Goal: Task Accomplishment & Management: Use online tool/utility

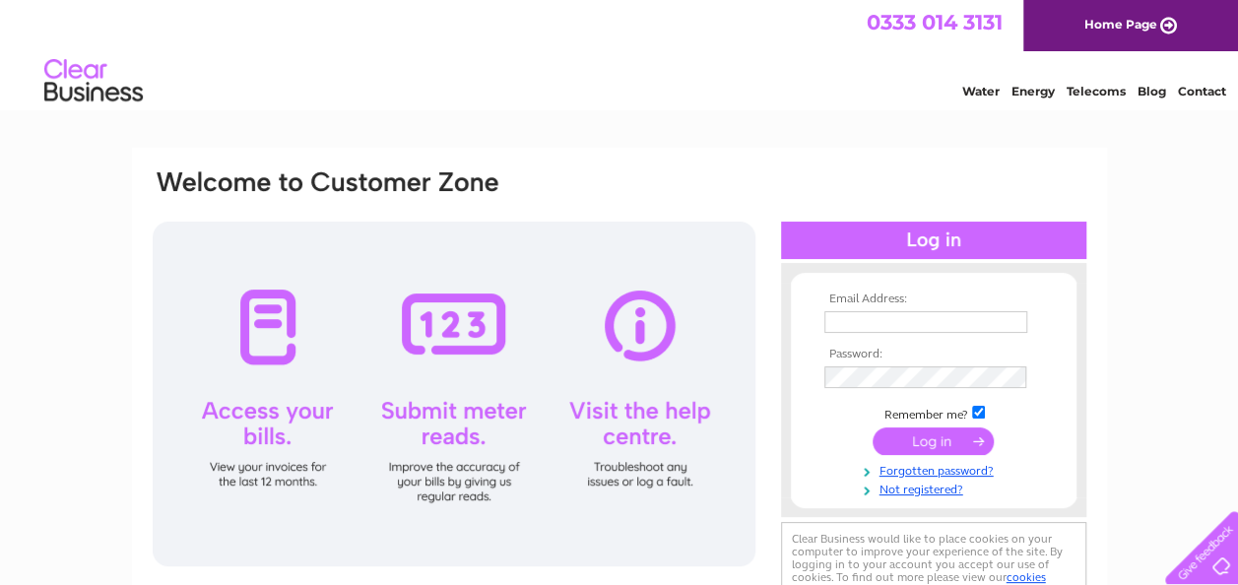
type input "hilditchc@hotmail.com"
click at [944, 443] on input "submit" at bounding box center [933, 442] width 121 height 28
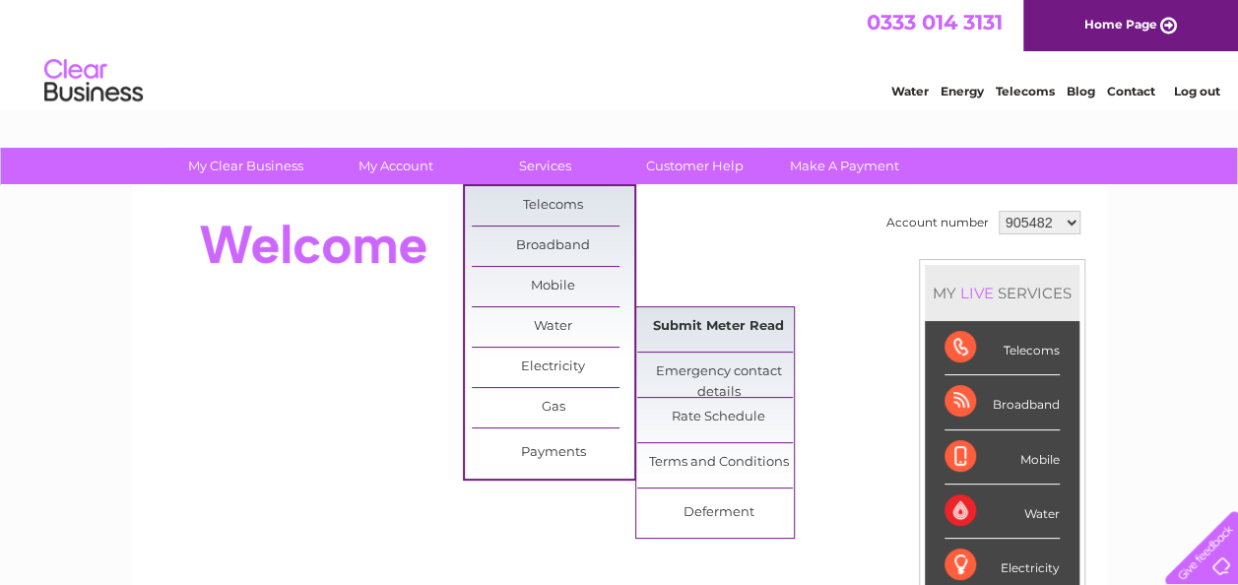
click at [728, 336] on link "Submit Meter Read" at bounding box center [718, 326] width 163 height 39
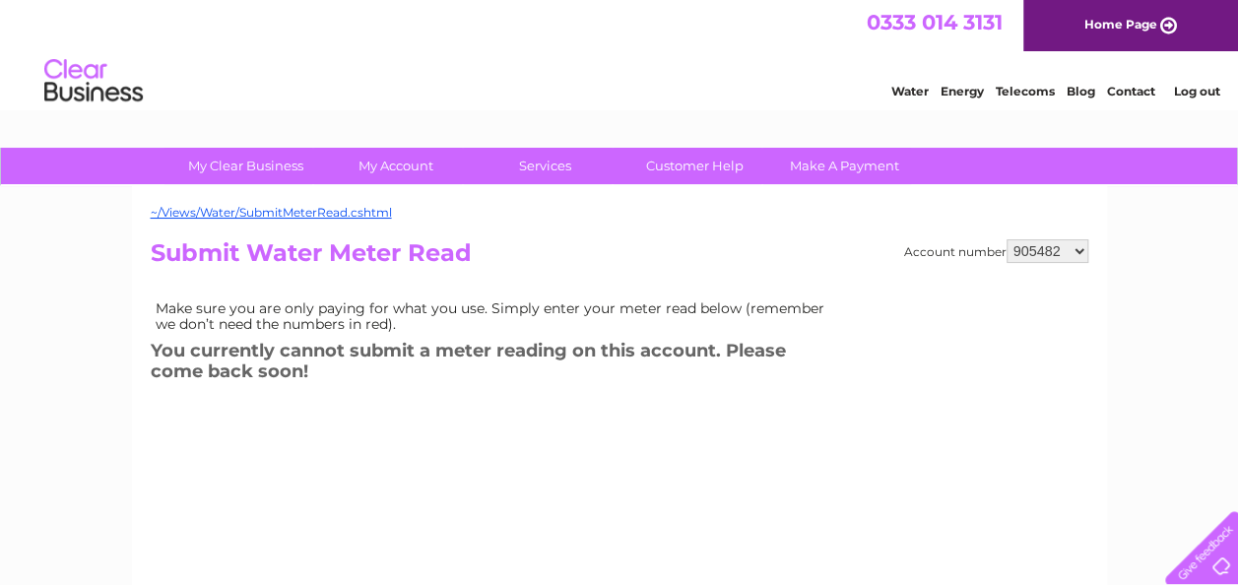
click at [1034, 247] on select "905482 905484 923741 994537 1154086" at bounding box center [1048, 251] width 82 height 24
select select "905484"
click at [1008, 239] on select "905482 905484 923741 994537 1154086" at bounding box center [1048, 251] width 82 height 24
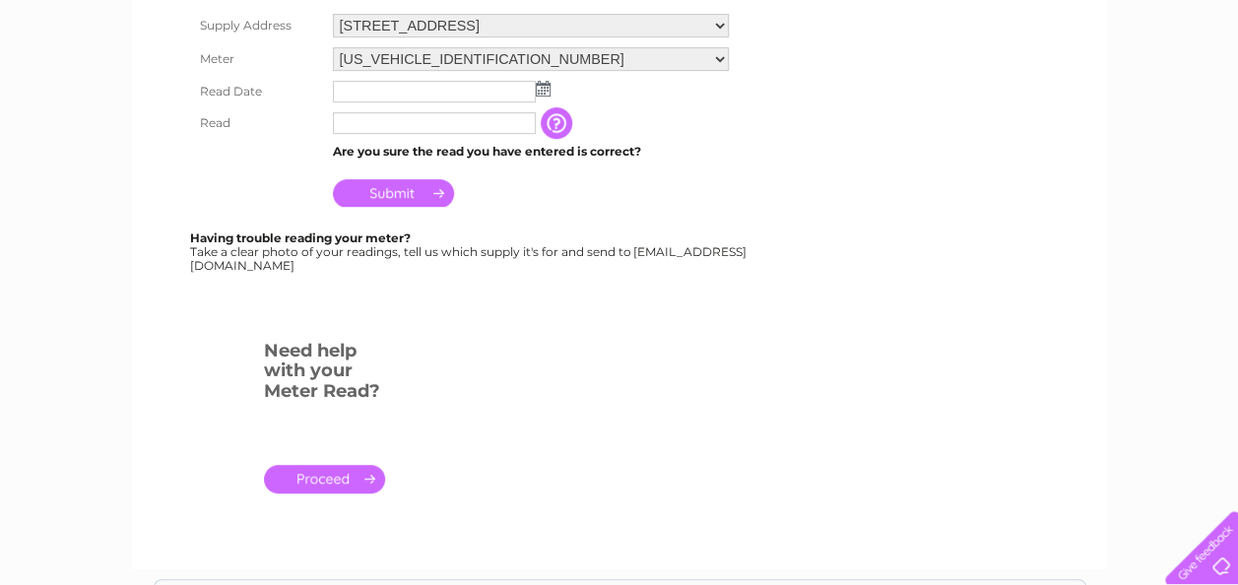
scroll to position [157, 0]
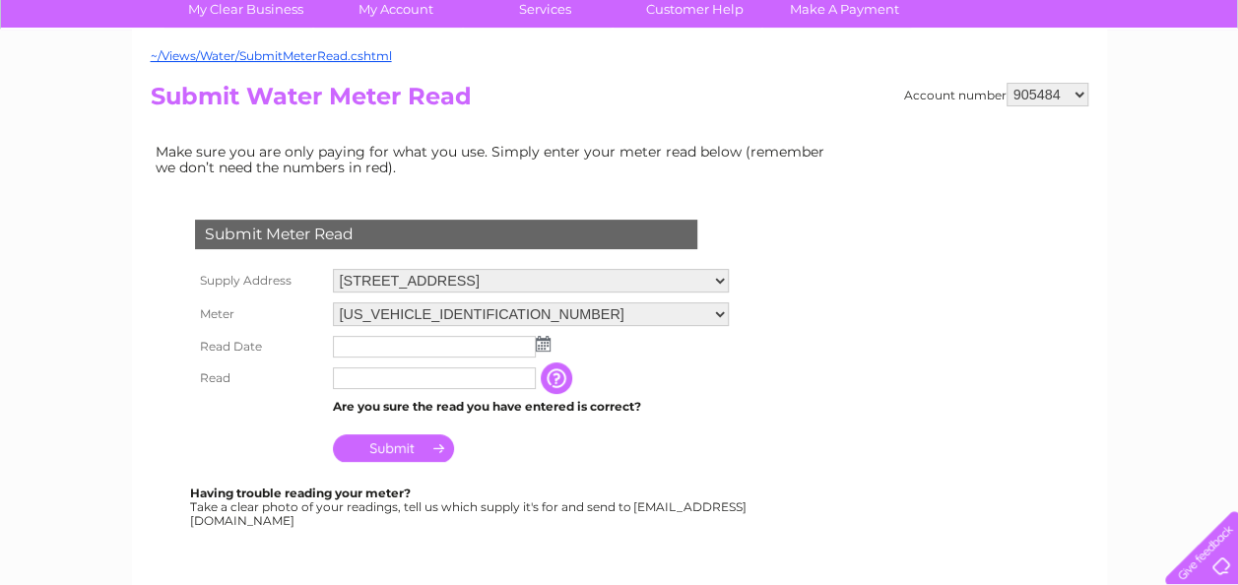
click at [546, 345] on img at bounding box center [543, 344] width 15 height 16
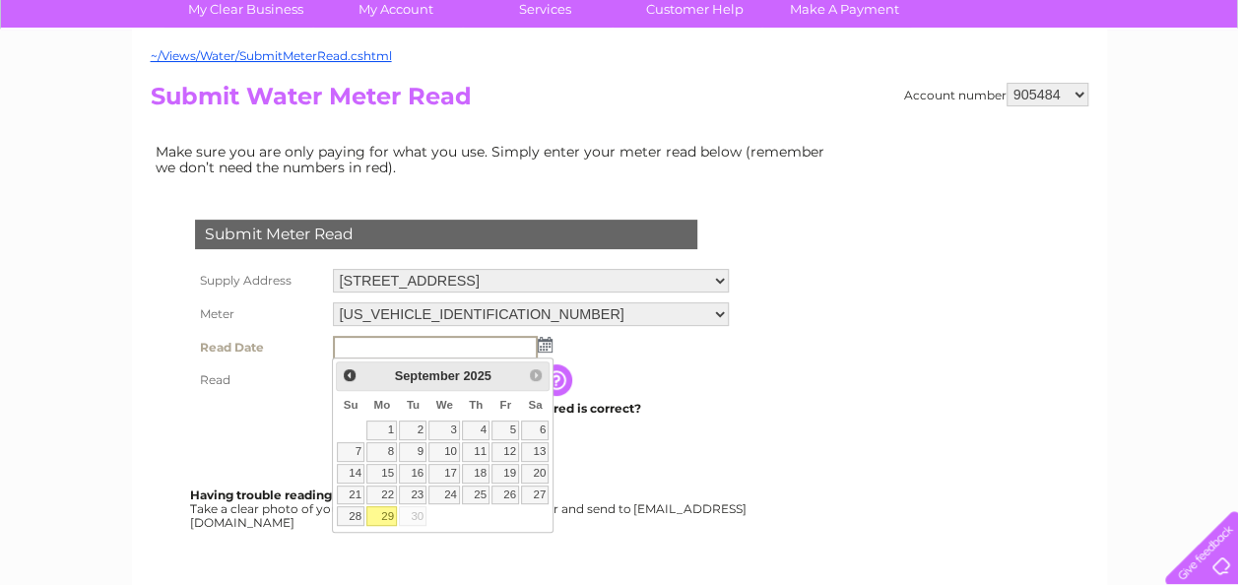
click at [388, 514] on link "29" at bounding box center [382, 516] width 31 height 20
type input "2025/09/29"
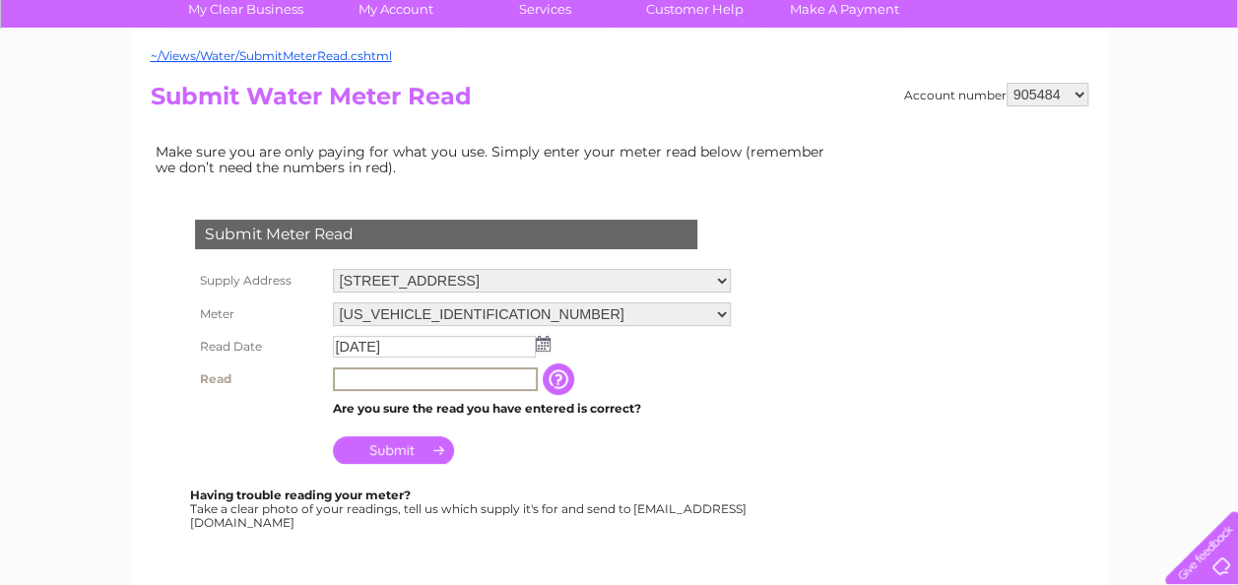
click at [417, 378] on input "text" at bounding box center [435, 380] width 205 height 24
type input "02410"
click at [400, 450] on input "Submit" at bounding box center [393, 449] width 121 height 28
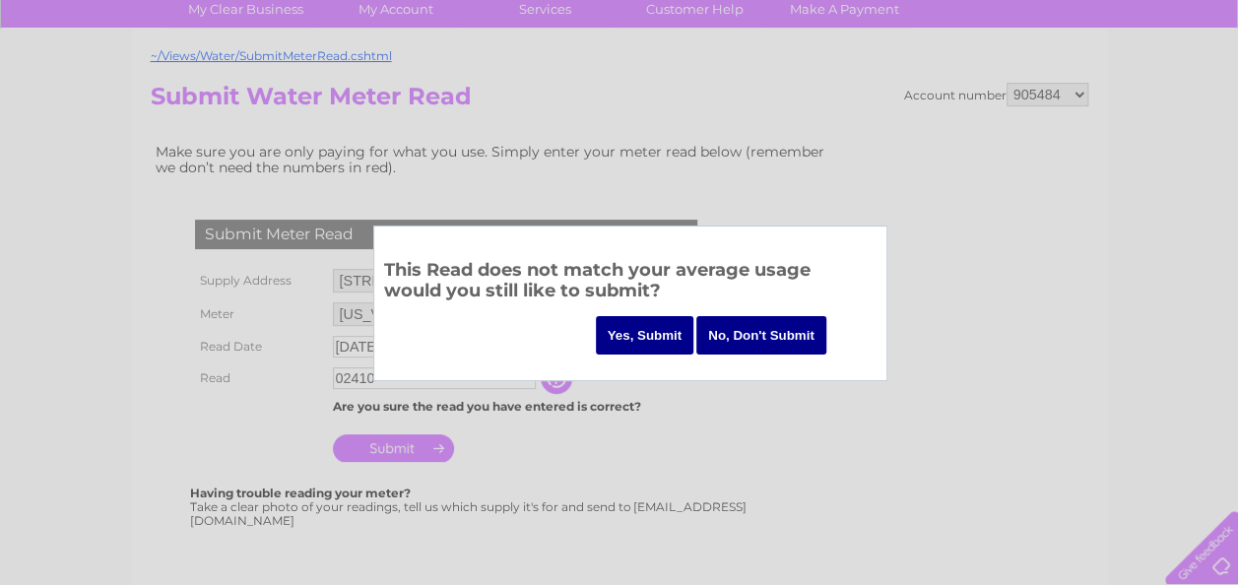
click at [640, 324] on input "Yes, Submit" at bounding box center [645, 335] width 99 height 38
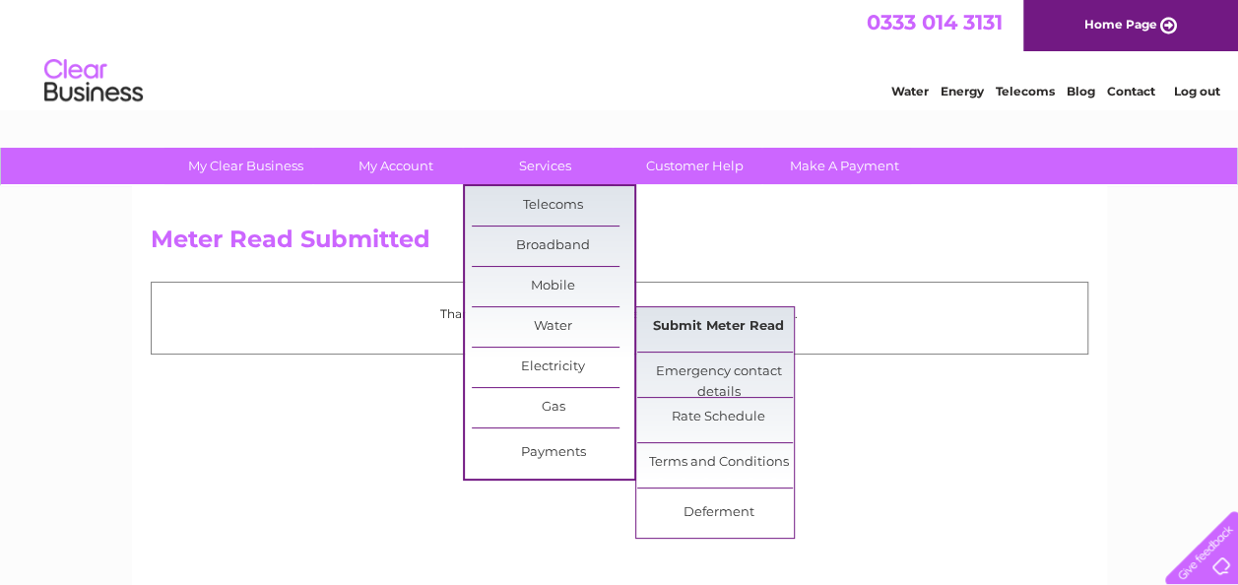
click at [715, 324] on link "Submit Meter Read" at bounding box center [718, 326] width 163 height 39
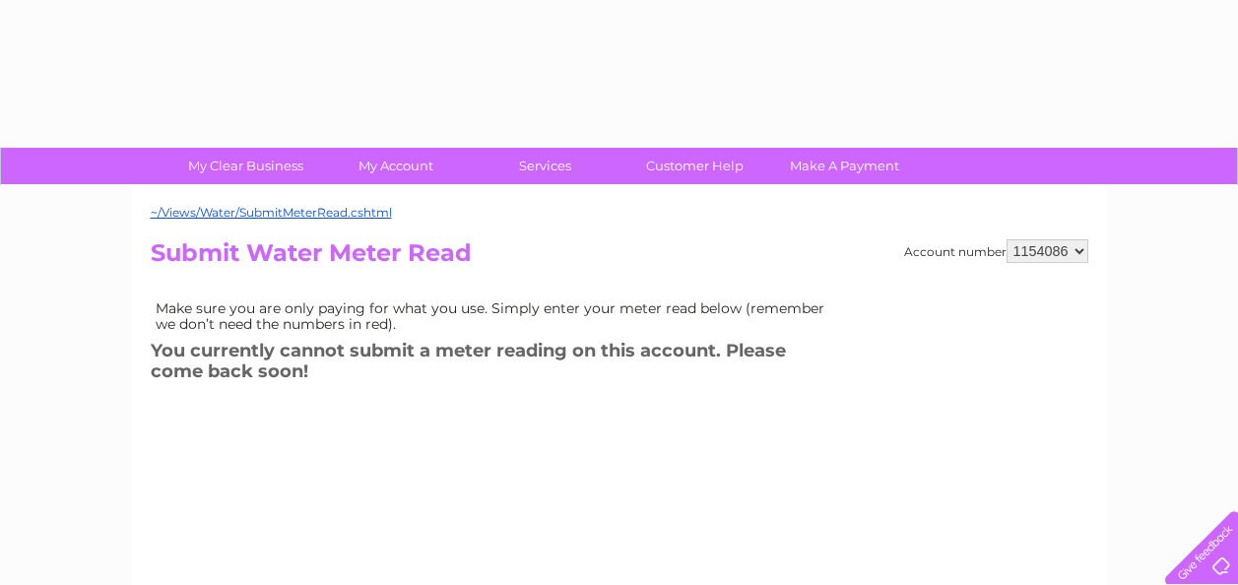
select select "1154086"
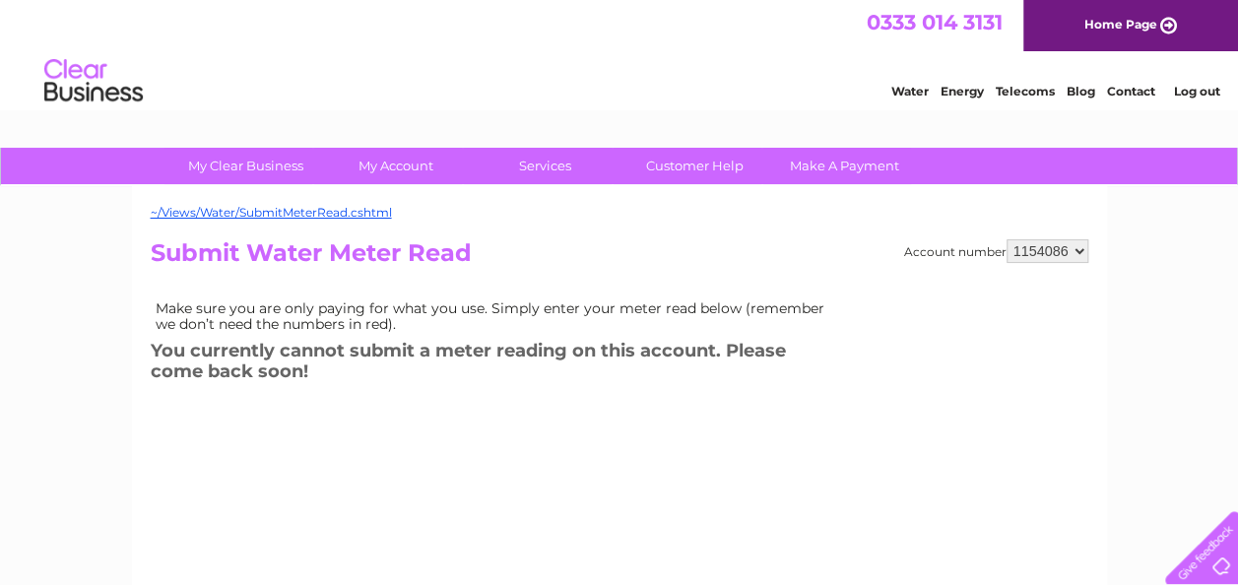
click at [1027, 247] on select "905482 905484 923741 994537 1154086" at bounding box center [1048, 251] width 82 height 24
select select "994537"
click at [1008, 239] on select "905482 905484 923741 994537 1154086" at bounding box center [1048, 251] width 82 height 24
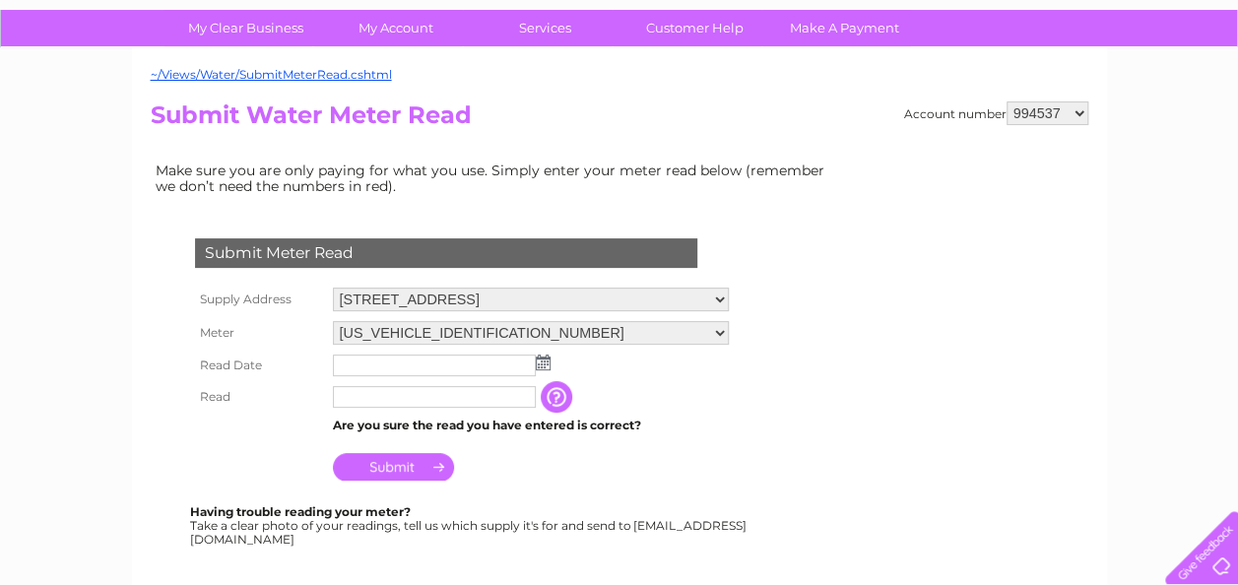
scroll to position [197, 0]
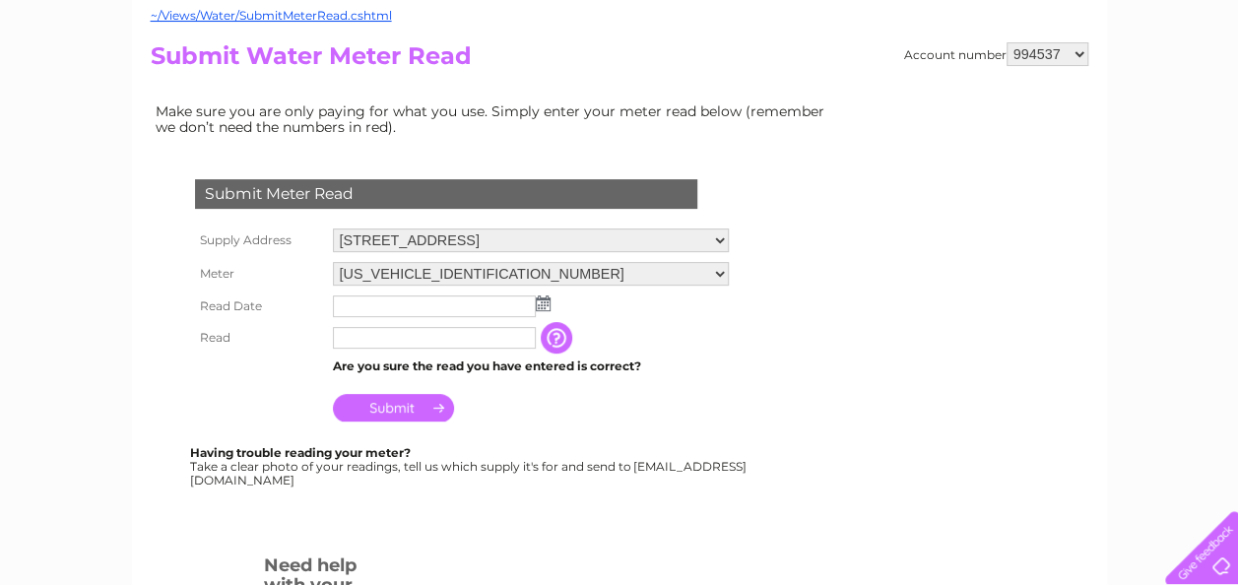
click at [541, 304] on img at bounding box center [543, 304] width 15 height 16
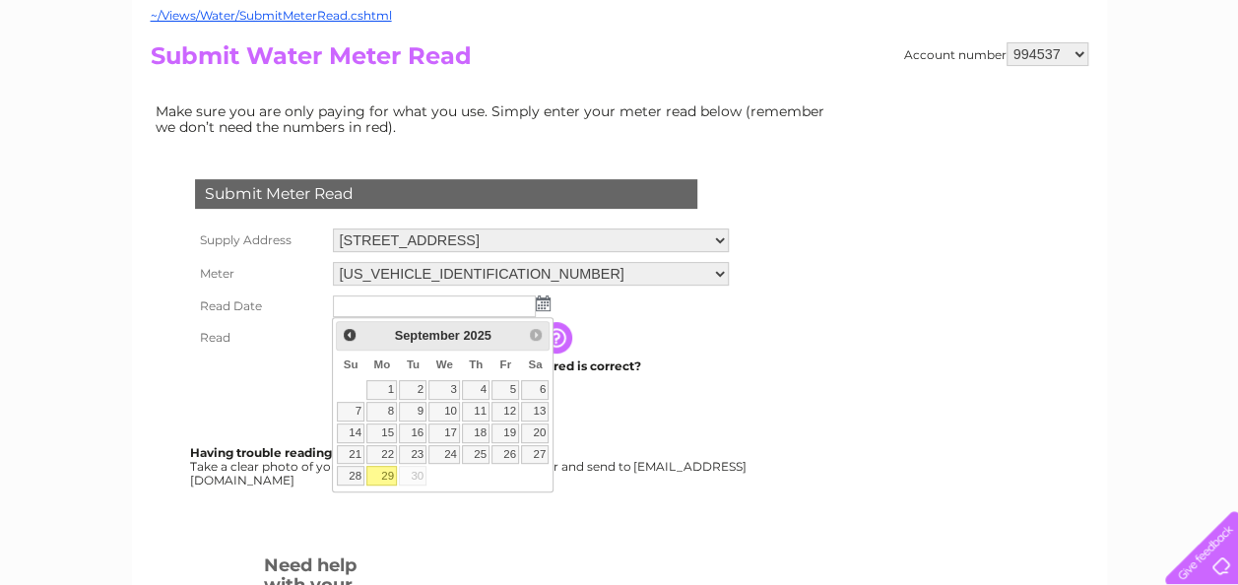
click at [379, 474] on link "29" at bounding box center [382, 476] width 31 height 20
type input "[DATE]"
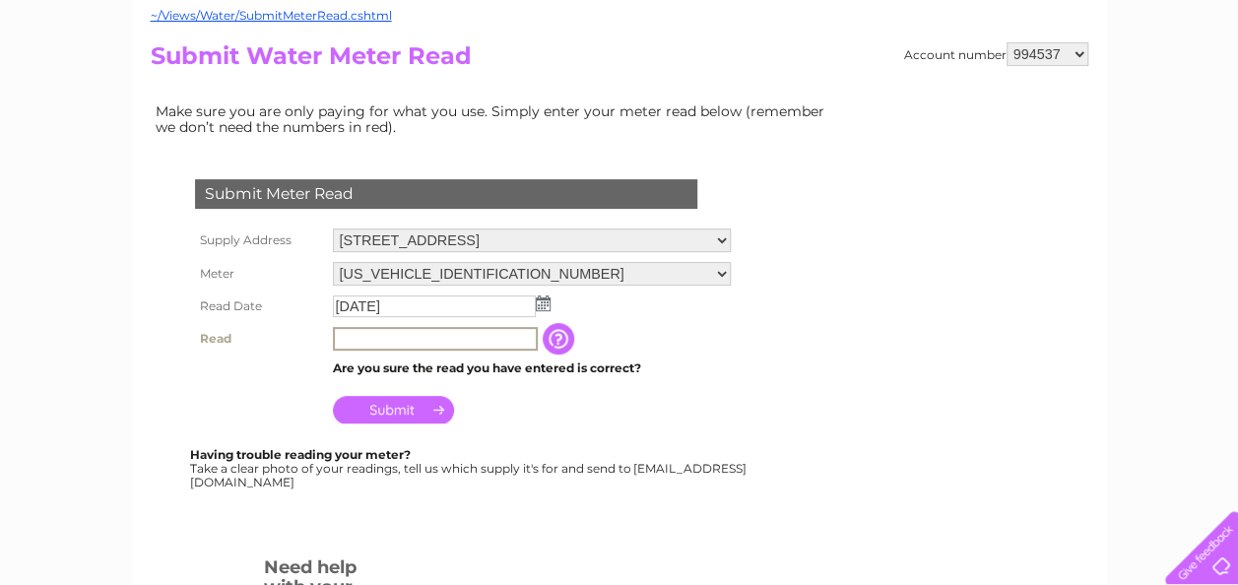
click at [389, 338] on input "text" at bounding box center [435, 339] width 205 height 24
click at [443, 342] on input "text" at bounding box center [435, 339] width 205 height 24
type input "03944"
click at [414, 409] on input "Submit" at bounding box center [393, 410] width 121 height 28
